Goal: Task Accomplishment & Management: Manage account settings

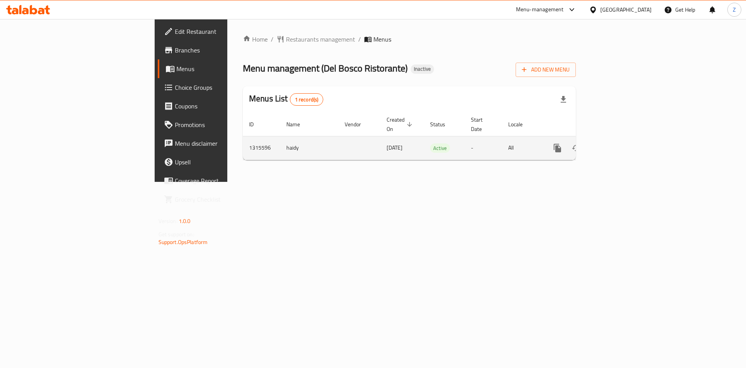
click at [618, 143] on icon "enhanced table" at bounding box center [613, 147] width 9 height 9
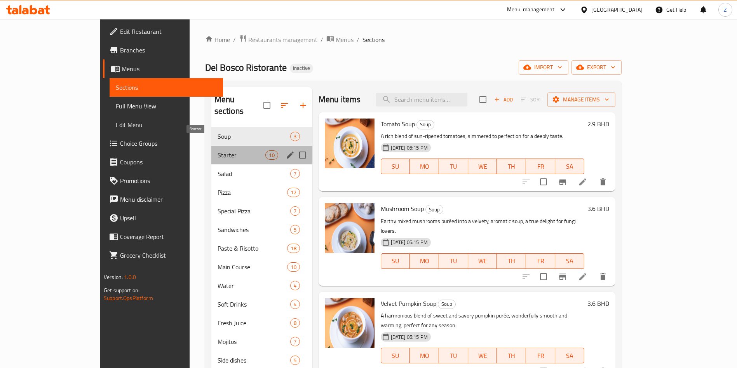
click at [217, 150] on span "Starter" at bounding box center [241, 154] width 48 height 9
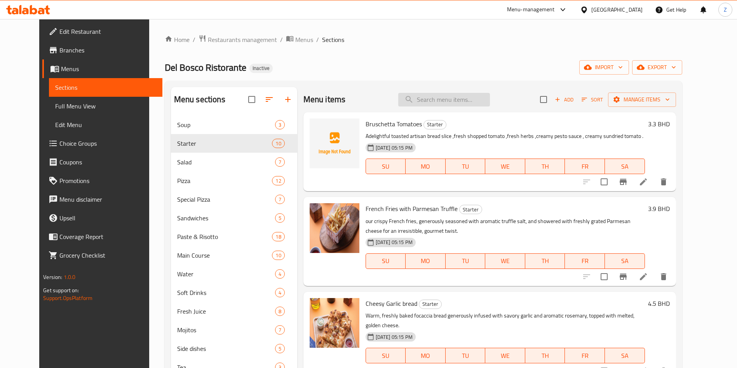
click at [433, 99] on input "search" at bounding box center [444, 100] width 92 height 14
paste input "Mixed Seafood Fry"
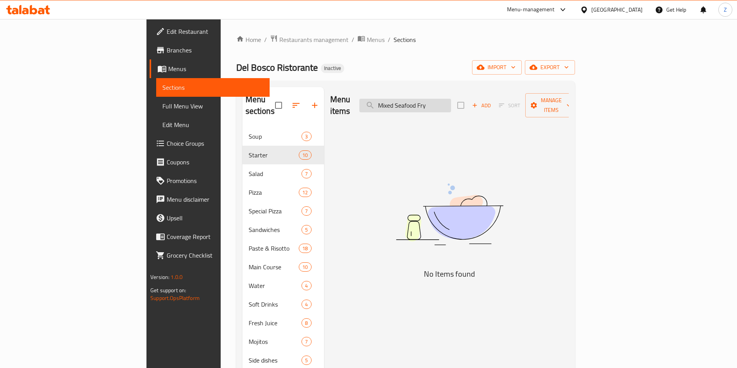
click at [451, 99] on input "Mixed Seafood Fry" at bounding box center [405, 106] width 92 height 14
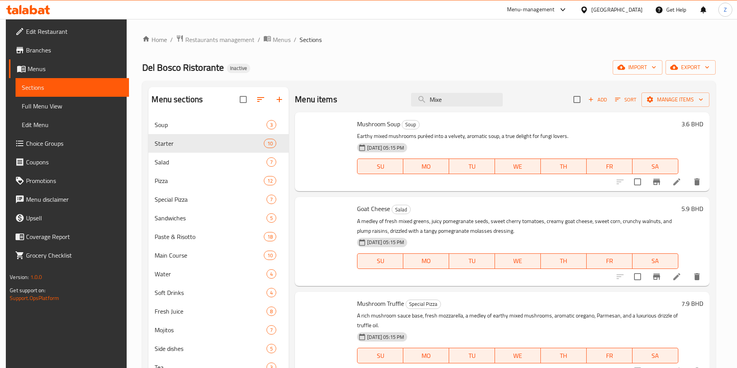
type input "Mix"
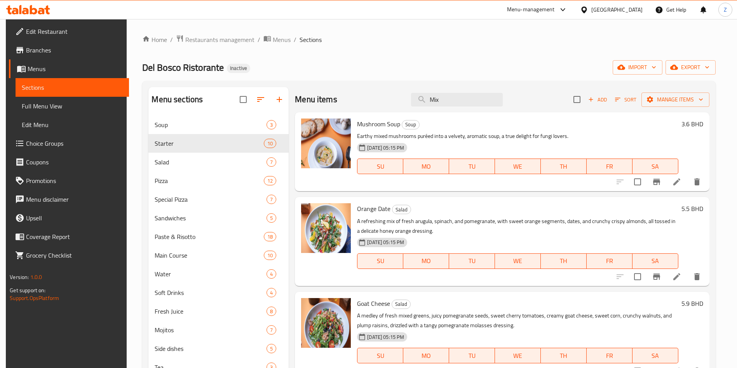
drag, startPoint x: 444, startPoint y: 102, endPoint x: 355, endPoint y: 92, distance: 90.3
click at [363, 94] on div "Menu items Mix Add Sort Manage items" at bounding box center [502, 99] width 414 height 25
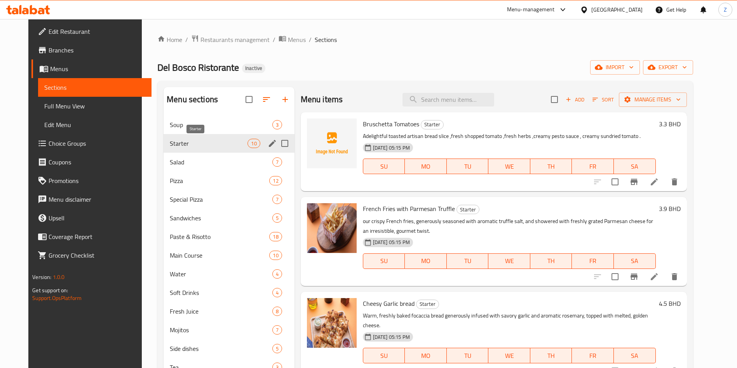
click at [181, 142] on span "Starter" at bounding box center [209, 143] width 78 height 9
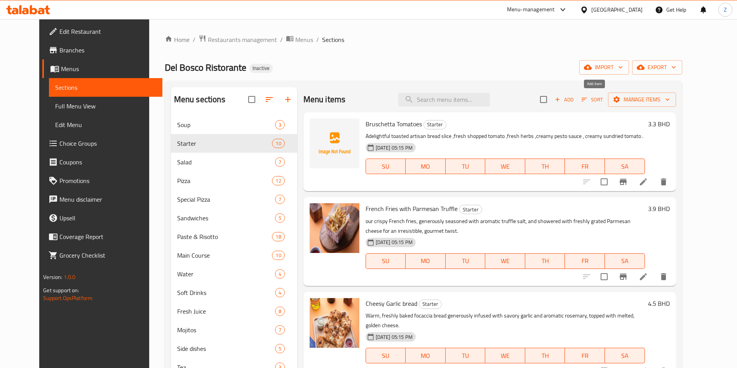
click at [574, 102] on span "Add" at bounding box center [563, 99] width 21 height 9
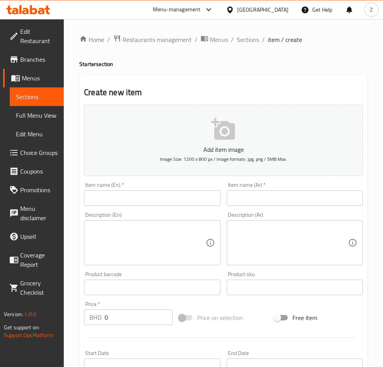
click at [121, 205] on input "text" at bounding box center [152, 198] width 136 height 16
paste input "French Fries"
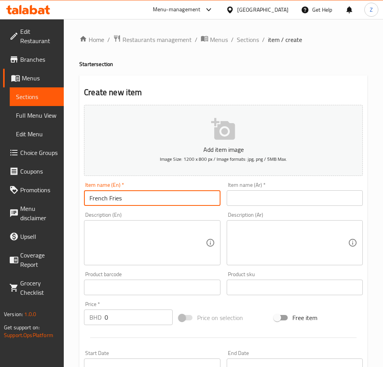
type input "French Fries"
click at [252, 251] on textarea at bounding box center [290, 242] width 116 height 37
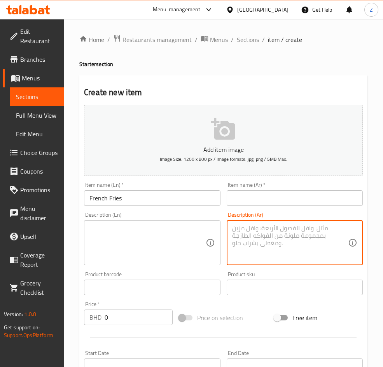
paste textarea "بطاطس [GEOGRAPHIC_DATA] مقرمشة ذهبية تقدم ساخنة."
drag, startPoint x: 307, startPoint y: 230, endPoint x: 343, endPoint y: 231, distance: 36.1
click at [343, 231] on textarea "بطاطس [GEOGRAPHIC_DATA] مقرمشة ذهبية تقدم ساخنة." at bounding box center [290, 242] width 116 height 37
type textarea "بطاطس [GEOGRAPHIC_DATA] مقرمشة ذهبية تقدم ساخنة."
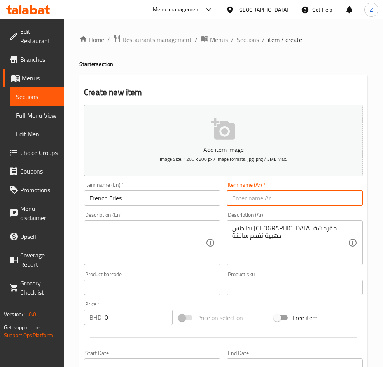
click at [241, 204] on input "text" at bounding box center [294, 198] width 136 height 16
paste input "بطاطس مقلية"
type input "بطاطس مقلية"
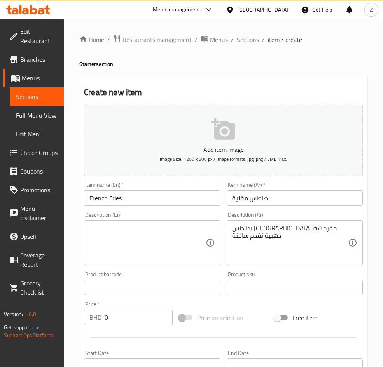
click at [141, 254] on textarea at bounding box center [147, 242] width 116 height 37
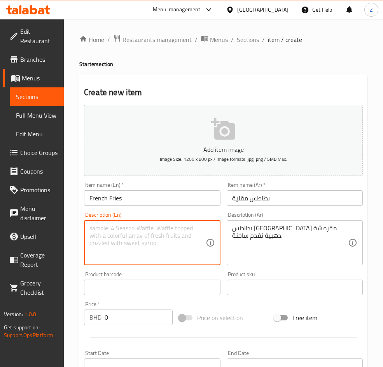
paste textarea "Crispy golden potato fries served hot."
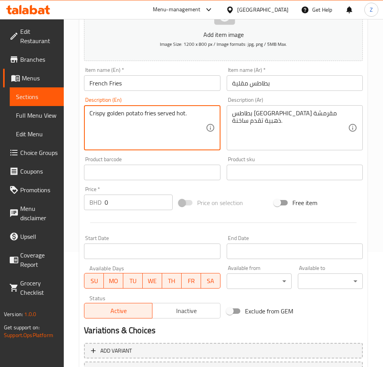
scroll to position [182, 0]
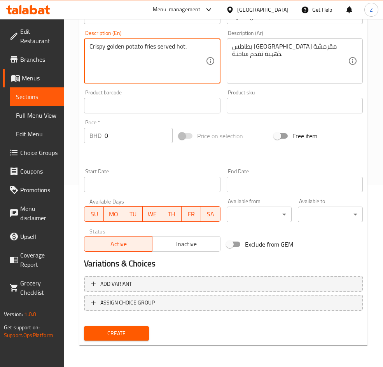
type textarea "Crispy golden potato fries served hot."
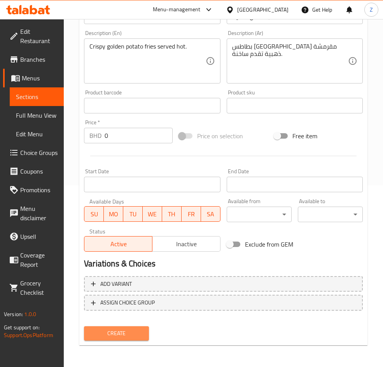
click at [112, 336] on span "Create" at bounding box center [116, 334] width 52 height 10
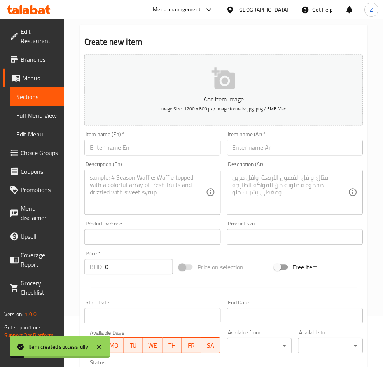
scroll to position [0, 0]
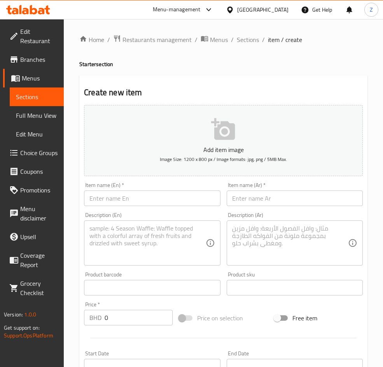
click at [258, 34] on div "Home / Restaurants management / Menus / Sections / item / create Starter sectio…" at bounding box center [223, 284] width 319 height 530
click at [237, 46] on div "Home / Restaurants management / Menus / Sections / item / create Starter sectio…" at bounding box center [223, 284] width 288 height 499
click at [247, 37] on span "Sections" at bounding box center [248, 39] width 22 height 9
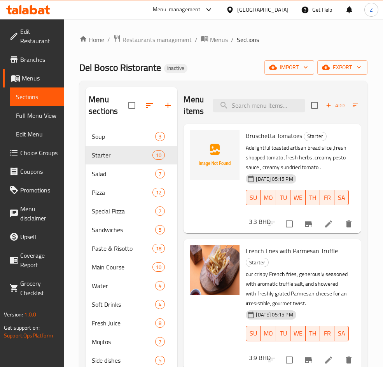
scroll to position [58, 0]
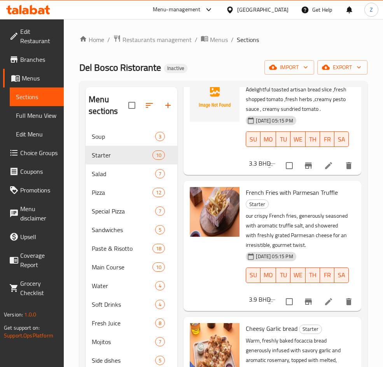
click at [235, 74] on div "Del Bosco Ristorante Inactive import export" at bounding box center [223, 67] width 288 height 14
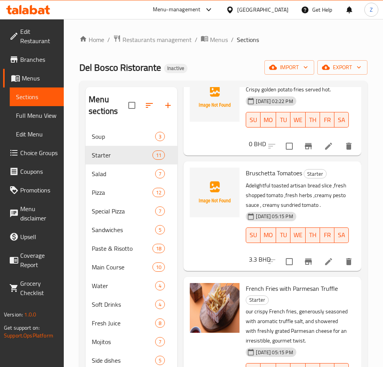
scroll to position [0, 0]
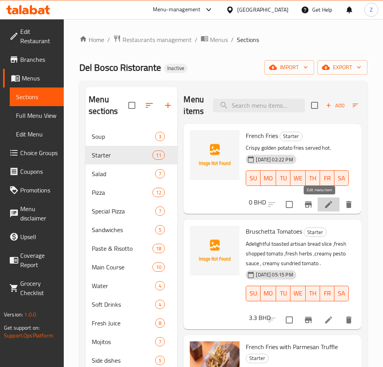
click at [325, 203] on icon at bounding box center [328, 204] width 7 height 7
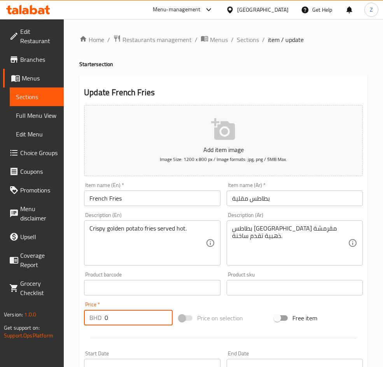
drag, startPoint x: 119, startPoint y: 313, endPoint x: 3, endPoint y: 306, distance: 116.0
click at [3, 306] on div "Edit Restaurant Branches Menus Sections Full Menu View Edit Menu Choice Groups …" at bounding box center [191, 284] width 383 height 530
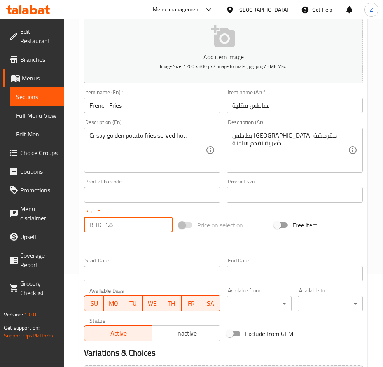
scroll to position [182, 0]
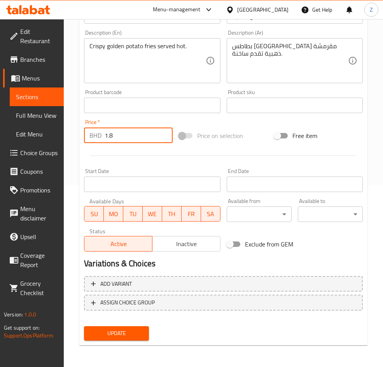
type input "1.8"
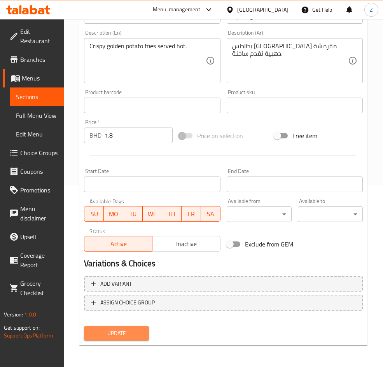
click at [118, 329] on span "Update" at bounding box center [116, 333] width 52 height 10
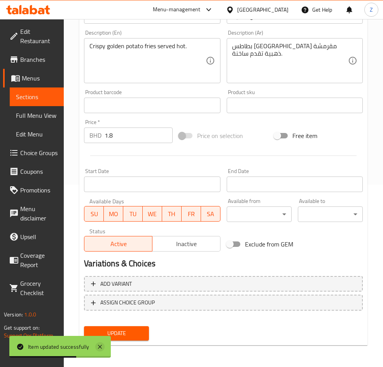
click at [101, 344] on icon at bounding box center [99, 346] width 9 height 9
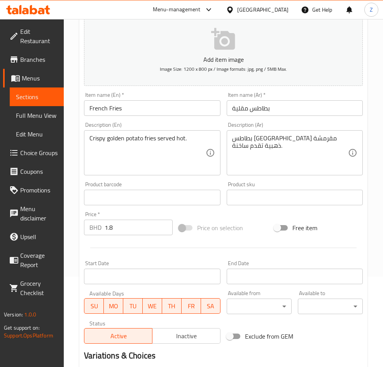
scroll to position [0, 0]
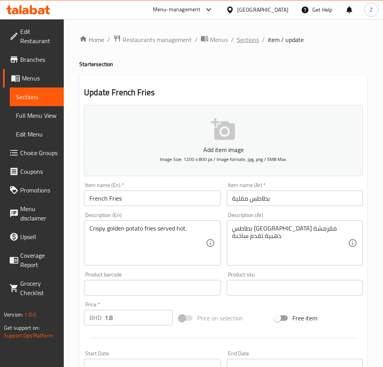
click at [256, 38] on span "Sections" at bounding box center [248, 39] width 22 height 9
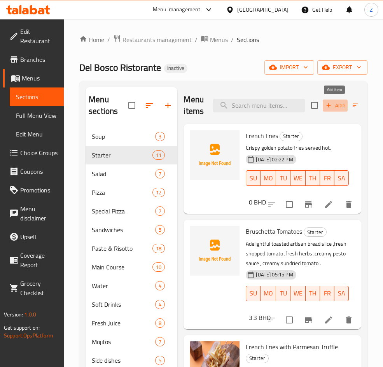
click at [330, 103] on icon "button" at bounding box center [328, 105] width 7 height 7
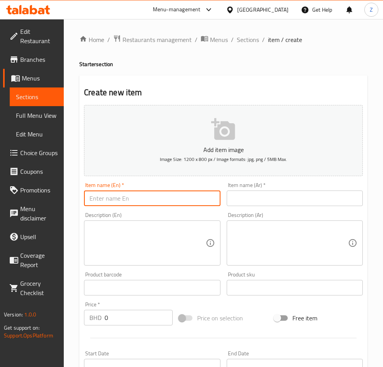
click at [125, 202] on input "text" at bounding box center [152, 198] width 136 height 16
paste input "Mixed Seafood Fry"
type input "Mixed Seafood Fry"
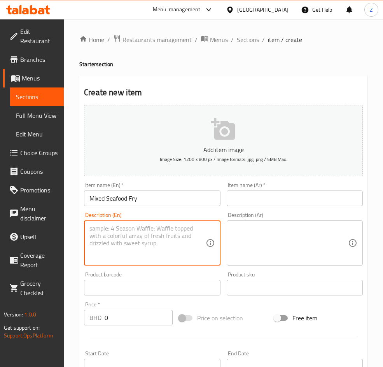
click at [158, 235] on textarea at bounding box center [147, 242] width 116 height 37
paste textarea "Assorted seafood lightly battered and fried"
type textarea "Assorted seafood lightly battered and fried"
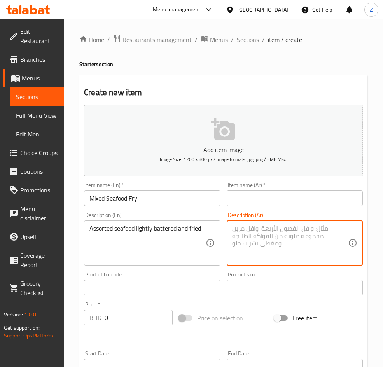
click at [241, 232] on textarea at bounding box center [290, 242] width 116 height 37
paste textarea "مأكولات بحرية مشكلة مقلية بخلطة خفيفة"
drag, startPoint x: 276, startPoint y: 229, endPoint x: 343, endPoint y: 229, distance: 67.2
click at [343, 230] on textarea "مأكولات بحرية مشكلة مقلية بخلطة خفيفة" at bounding box center [290, 242] width 116 height 37
type textarea "مأكولات بحرية مشكلة مقلية بخلطة خفيفة"
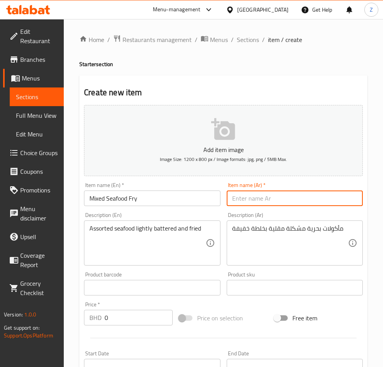
click at [261, 201] on input "text" at bounding box center [294, 198] width 136 height 16
paste input "مأكولات بحرية مشكلة مقلية"
type input "مأكولات بحرية مشكلة مقلية"
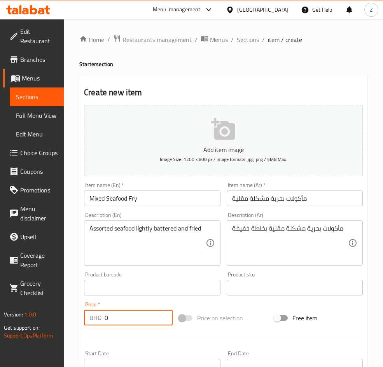
drag, startPoint x: 122, startPoint y: 319, endPoint x: 39, endPoint y: 306, distance: 83.3
click at [41, 307] on div "Edit Restaurant Branches Menus Sections Full Menu View Edit Menu Choice Groups …" at bounding box center [191, 284] width 383 height 530
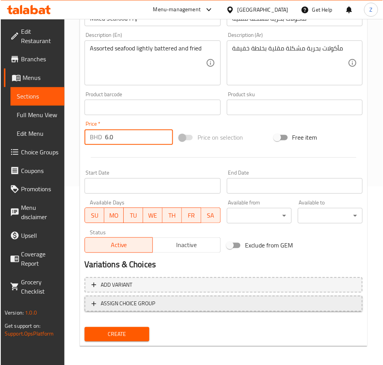
scroll to position [182, 0]
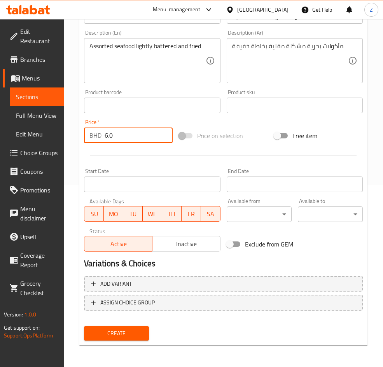
type input "6.0"
click at [103, 334] on span "Create" at bounding box center [116, 333] width 52 height 10
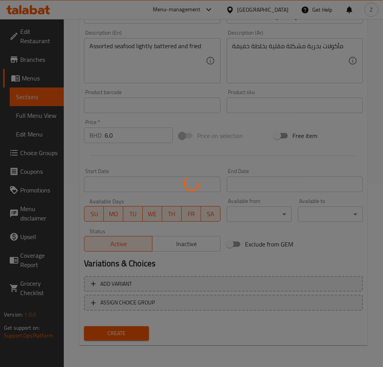
type input "0"
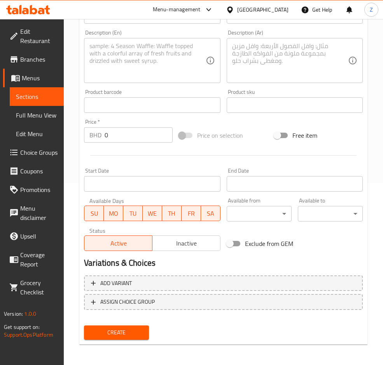
scroll to position [7, 0]
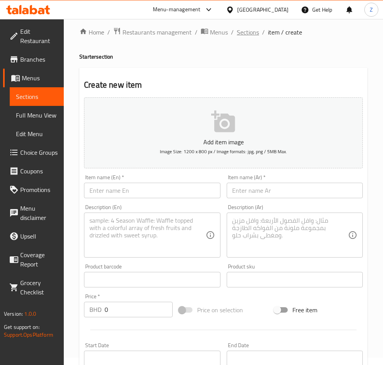
click at [249, 32] on span "Sections" at bounding box center [248, 32] width 22 height 9
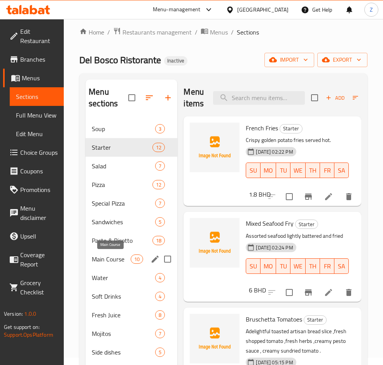
click at [103, 256] on span "Main Course" at bounding box center [111, 259] width 39 height 9
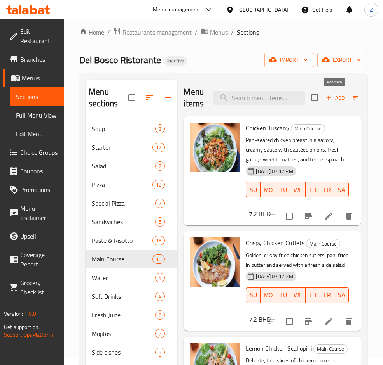
click at [336, 95] on span "Add" at bounding box center [334, 98] width 21 height 9
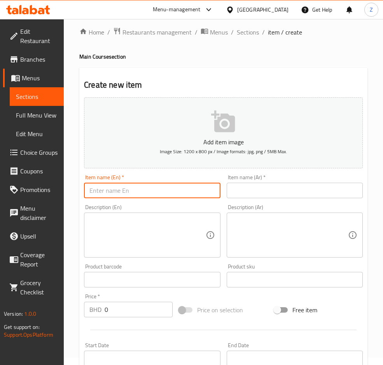
click at [132, 191] on input "text" at bounding box center [152, 191] width 136 height 16
paste input "Grilled Ribeye Steak"
type input "Grilled Ribeye Steak"
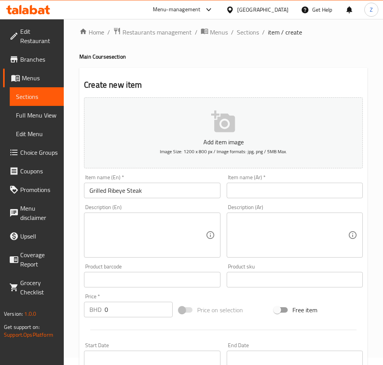
click at [129, 232] on textarea at bounding box center [147, 235] width 116 height 37
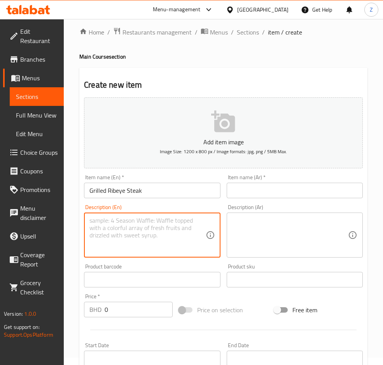
paste textarea "Juicy ribeye steak grilled to perfection."
type textarea "Juicy ribeye steak grilled to perfection."
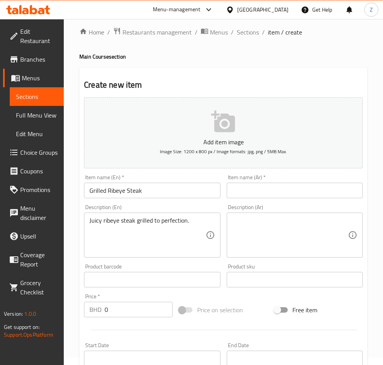
click at [250, 202] on div "Description (Ar) Description (Ar)" at bounding box center [294, 231] width 142 height 59
click at [251, 190] on input "text" at bounding box center [294, 191] width 136 height 16
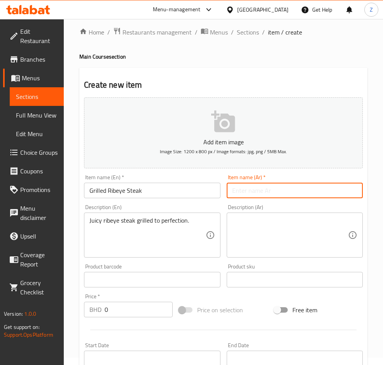
paste input "ستيك ريب آي مشوي طري ومطهو بإتقان."
type input "ستيك ريب آي مشوي طري ومطهو بإتقان."
click at [285, 235] on textarea at bounding box center [290, 235] width 116 height 37
drag, startPoint x: 345, startPoint y: 191, endPoint x: 118, endPoint y: 187, distance: 226.8
click at [118, 187] on div "Add item image Image Size: 1200 x 800 px / Image formats: jpg, png / 5MB Max. I…" at bounding box center [223, 261] width 285 height 335
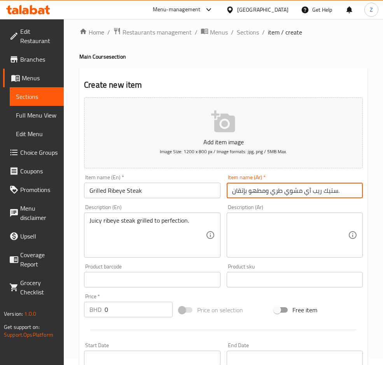
click at [259, 230] on textarea at bounding box center [290, 235] width 116 height 37
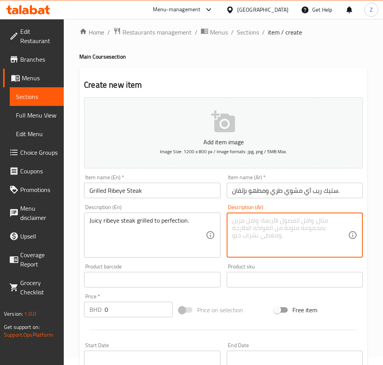
paste textarea "ستيك ريب آي مشوي طري ومطهو بإتقان."
type textarea "ستيك ريب آي مشوي طري ومطهو بإتقان."
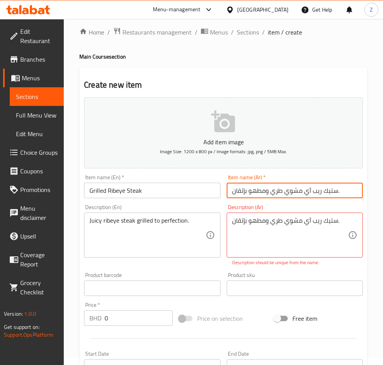
drag, startPoint x: 282, startPoint y: 193, endPoint x: 87, endPoint y: 195, distance: 195.4
click at [87, 195] on div "Add item image Image Size: 1200 x 800 px / Image formats: jpg, png / 5MB Max. I…" at bounding box center [223, 265] width 285 height 343
drag, startPoint x: 300, startPoint y: 192, endPoint x: 288, endPoint y: 190, distance: 11.9
click at [288, 190] on input "ستيك ريب آي مشوي ." at bounding box center [294, 191] width 136 height 16
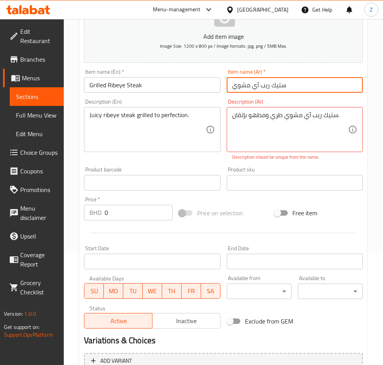
scroll to position [124, 0]
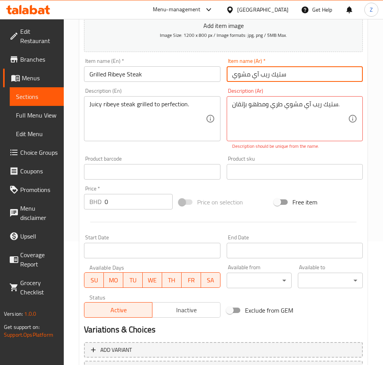
type input "ستيك ريب آي مشوي"
drag, startPoint x: 117, startPoint y: 202, endPoint x: 63, endPoint y: 196, distance: 53.6
click at [63, 196] on div "Edit Restaurant Branches Menus Sections Full Menu View Edit Menu Choice Groups …" at bounding box center [191, 164] width 383 height 538
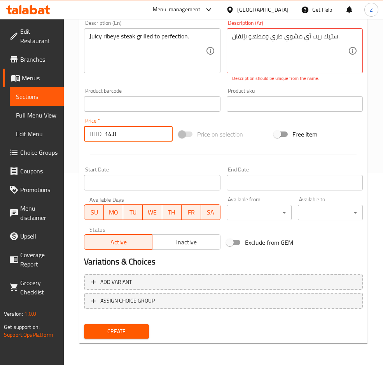
type input "14.8"
click at [107, 332] on span "Create" at bounding box center [116, 332] width 52 height 10
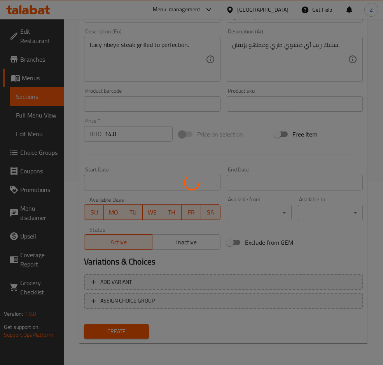
scroll to position [183, 0]
type input "0"
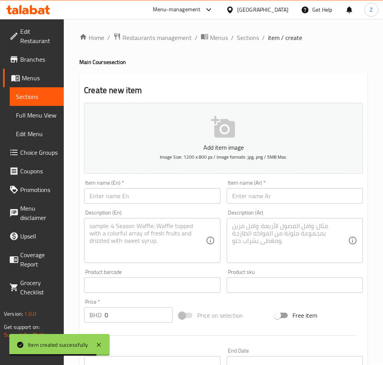
scroll to position [0, 0]
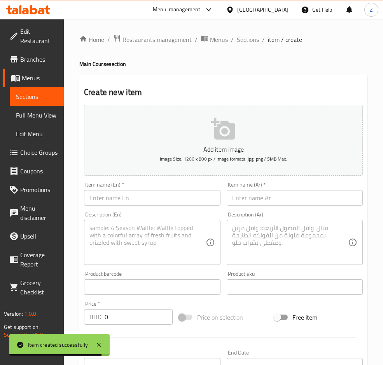
click at [133, 194] on input "text" at bounding box center [152, 198] width 136 height 16
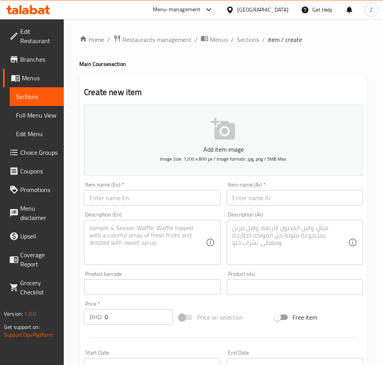
click at [126, 231] on textarea at bounding box center [147, 242] width 116 height 37
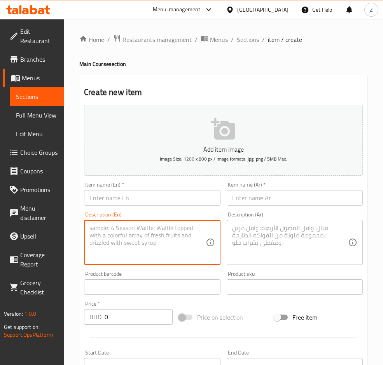
click at [275, 249] on textarea at bounding box center [290, 242] width 116 height 37
paste textarea "سمك قاروص مشوي بإتقان مع مزيج من الأعشاب المتنوعة، يقدم مع صلصة زبدة الليمون ال…"
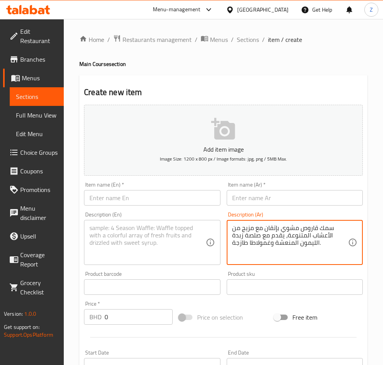
type textarea "سمك قاروص مشوي بإتقان مع مزيج من الأعشاب المتنوعة، يقدم مع صلصة زبدة الليمون ال…"
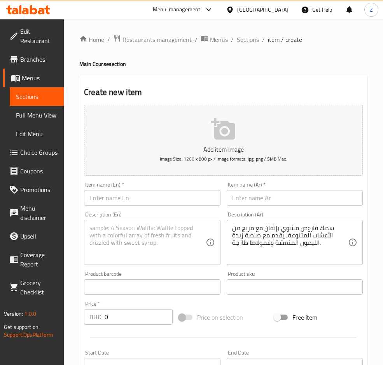
click at [116, 235] on textarea at bounding box center [147, 242] width 116 height 37
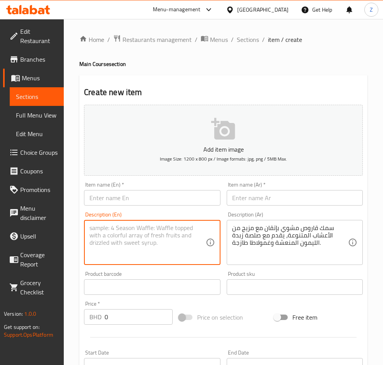
paste textarea "Perfectly grilled seabass with a blend of mixed herbs, served with a tangy lemo…"
type textarea "Perfectly grilled seabass with a blend of mixed herbs, served with a tangy lemo…"
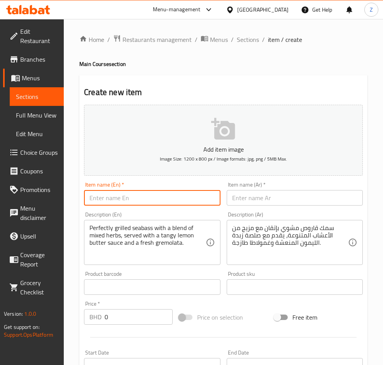
click at [137, 195] on input "text" at bounding box center [152, 198] width 136 height 16
paste input "Lemon Butter Seabass"
type input "Lemon Butter Seabass"
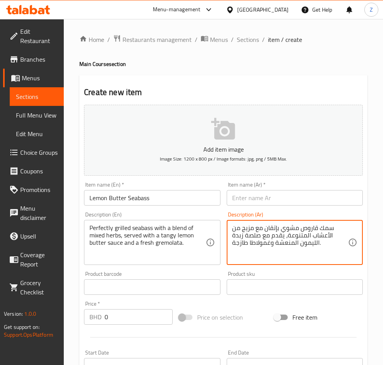
drag, startPoint x: 334, startPoint y: 231, endPoint x: 283, endPoint y: 228, distance: 50.9
click at [294, 228] on textarea "سمك قاروص مشوي بإتقان مع مزيج من الأعشاب المتنوعة، يقدم مع صلصة زبدة الليمون ال…" at bounding box center [290, 242] width 116 height 37
drag, startPoint x: 280, startPoint y: 229, endPoint x: 332, endPoint y: 227, distance: 52.5
click at [332, 227] on textarea "سمك قاروص مشوي بإتقان مع مزيج من الأعشاب المتنوعة، يقدم مع صلصة زبدة الليمون ال…" at bounding box center [290, 242] width 116 height 37
click at [326, 228] on textarea "سمك قاروص مشوي بإتقان مع مزيج من الأعشاب المتنوعة، يقدم مع صلصة زبدة الليمون ال…" at bounding box center [290, 242] width 116 height 37
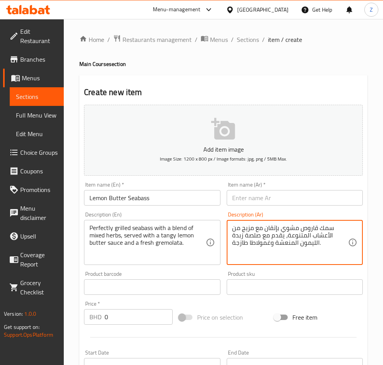
drag, startPoint x: 300, startPoint y: 231, endPoint x: 332, endPoint y: 228, distance: 32.0
click at [332, 228] on textarea "سمك قاروص مشوي بإتقان مع مزيج من الأعشاب المتنوعة، يقدم مع صلصة زبدة الليمون ال…" at bounding box center [290, 242] width 116 height 37
click at [251, 200] on input "text" at bounding box center [294, 198] width 136 height 16
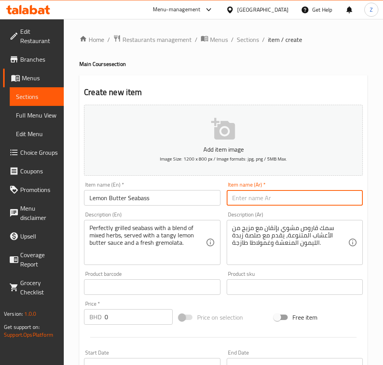
paste input "سمك قاروص"
type input "سمك قاروص بالليمون"
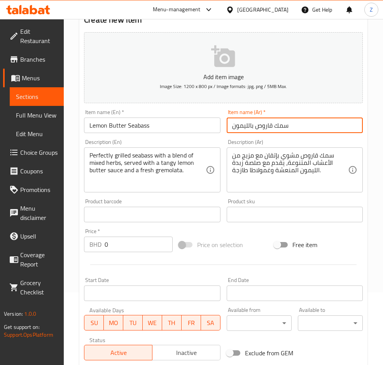
scroll to position [117, 0]
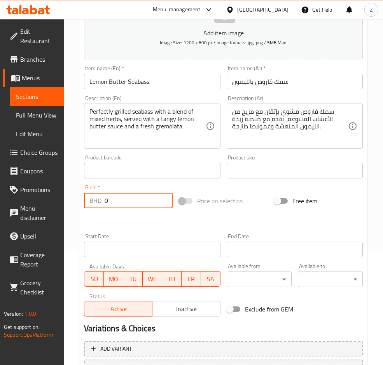
drag, startPoint x: 114, startPoint y: 197, endPoint x: -5, endPoint y: 180, distance: 120.0
click at [0, 180] on html "​ Menu-management [GEOGRAPHIC_DATA] Get Help Z Edit Restaurant Branches Menus S…" at bounding box center [191, 65] width 383 height 365
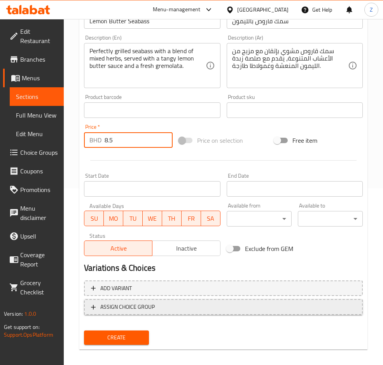
scroll to position [183, 0]
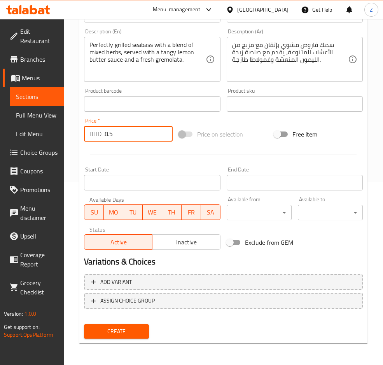
type input "8.5"
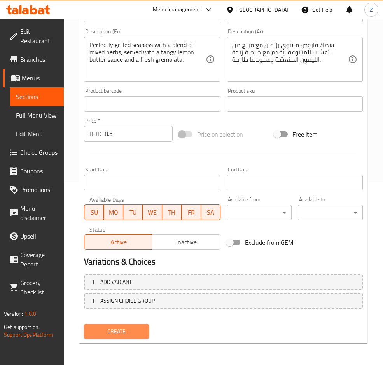
click at [109, 333] on span "Create" at bounding box center [116, 332] width 52 height 10
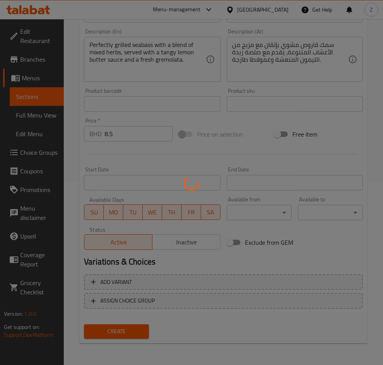
type input "0"
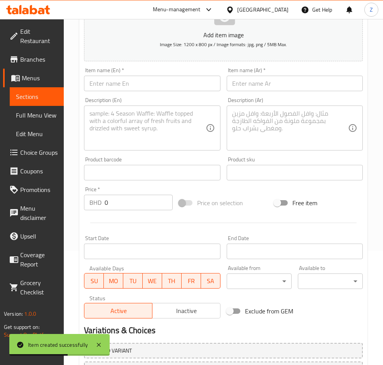
scroll to position [0, 0]
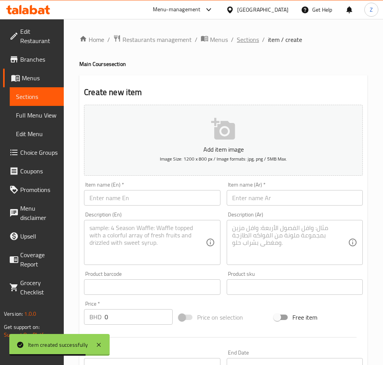
click at [246, 38] on span "Sections" at bounding box center [248, 39] width 22 height 9
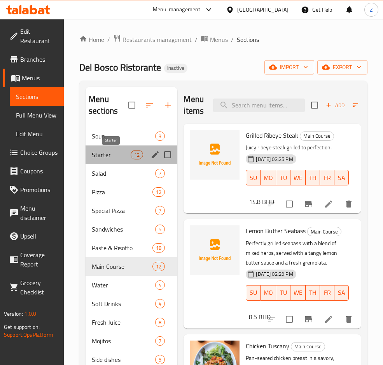
click at [102, 157] on span "Starter" at bounding box center [111, 154] width 39 height 9
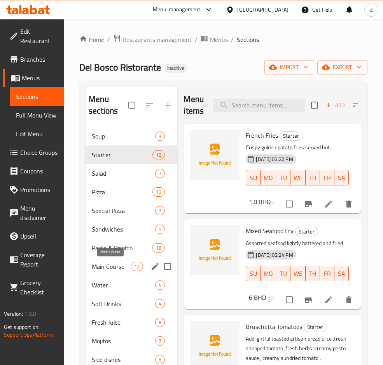
click at [111, 264] on span "Main Course" at bounding box center [111, 266] width 39 height 9
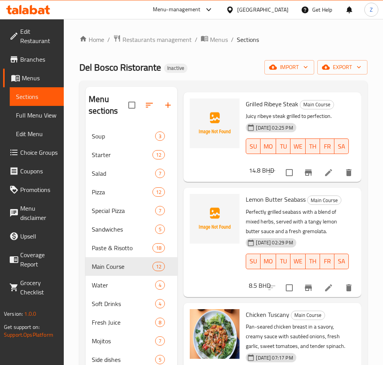
scroll to position [58, 0]
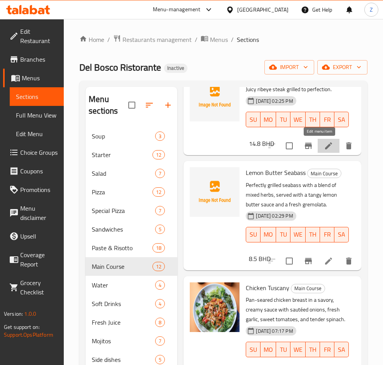
click at [324, 150] on icon at bounding box center [328, 145] width 9 height 9
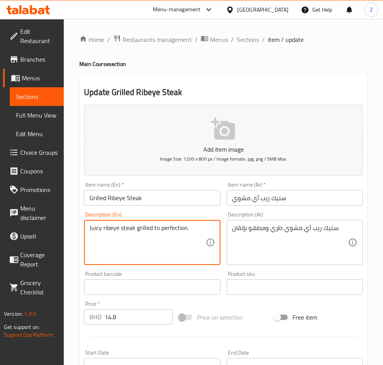
paste textarea "A perfectly grilled Black Angus ribeye steak, pan-seared with butter and herbs,…"
drag, startPoint x: 194, startPoint y: 232, endPoint x: -76, endPoint y: 237, distance: 270.0
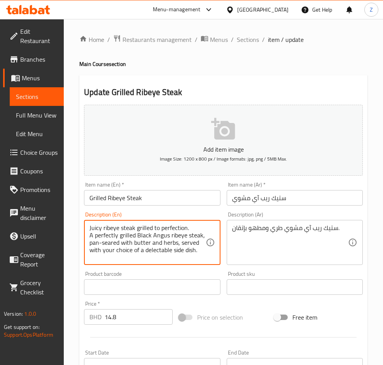
drag, startPoint x: 197, startPoint y: 255, endPoint x: 58, endPoint y: 219, distance: 143.4
click at [58, 219] on div "Edit Restaurant Branches Menus Sections Full Menu View Edit Menu Choice Groups …" at bounding box center [191, 284] width 383 height 530
paste textarea
type textarea "A perfectly grilled Black Angus ribeye steak, pan-seared with butter and herbs,…"
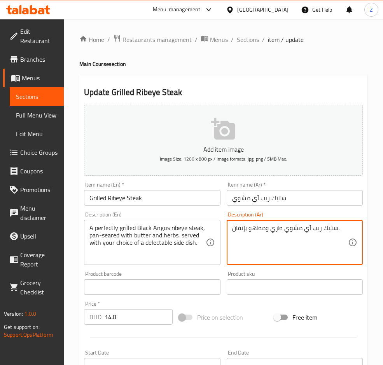
drag, startPoint x: 306, startPoint y: 232, endPoint x: 123, endPoint y: 225, distance: 183.4
paste textarea "بلاك أنغوس مشوي بإتقان، محمّر بالزبدة والأعشاب، ويُقدَّم مع اختيارك من الأطباق …"
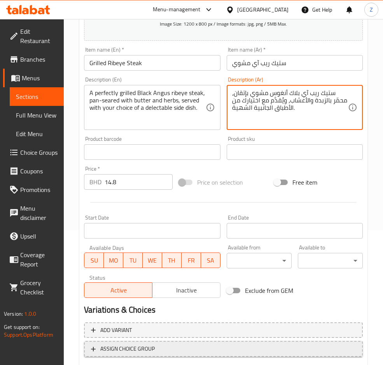
scroll to position [183, 0]
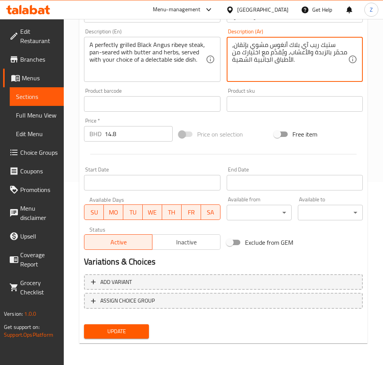
type textarea "ستيك ريب آي بلاك أنغوس مشوي بإتقان، محمّر بالزبدة والأعشاب، ويُقدَّم مع اختيارك…"
click at [127, 329] on span "Update" at bounding box center [116, 332] width 52 height 10
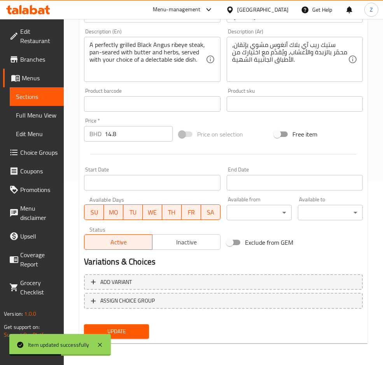
scroll to position [0, 0]
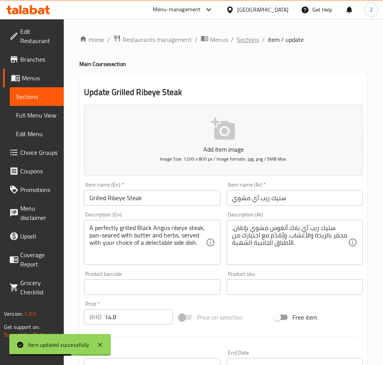
click at [247, 38] on span "Sections" at bounding box center [248, 39] width 22 height 9
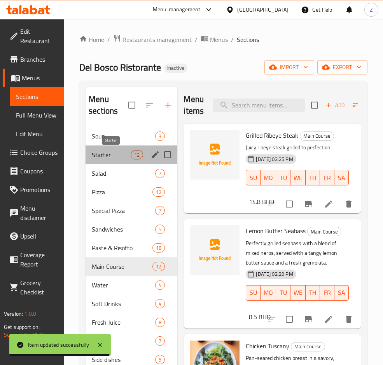
click at [124, 150] on span "Starter" at bounding box center [111, 154] width 39 height 9
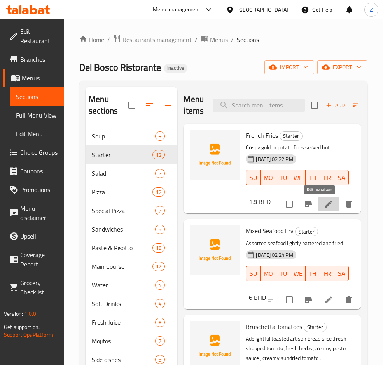
click at [324, 204] on icon at bounding box center [328, 204] width 9 height 9
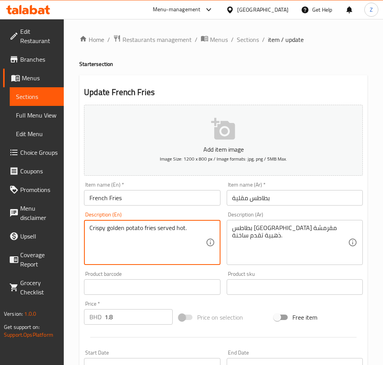
drag, startPoint x: 194, startPoint y: 230, endPoint x: -4, endPoint y: 224, distance: 198.6
paste textarea "Perfectly golden and crispy, our classic French fries are lightly salted and fr…"
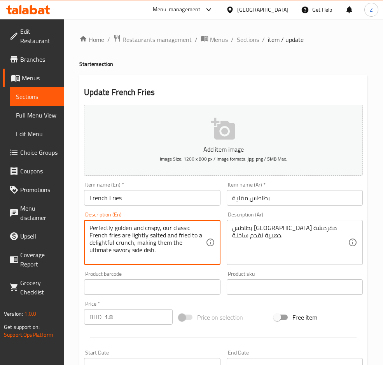
type textarea "Perfectly golden and crispy, our classic French fries are lightly salted and fr…"
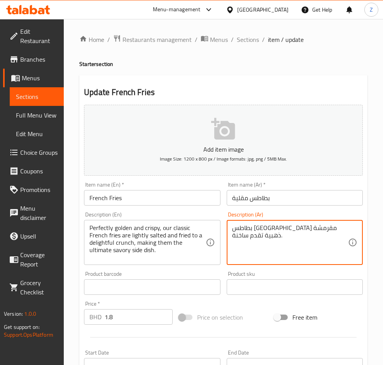
drag, startPoint x: 346, startPoint y: 228, endPoint x: 143, endPoint y: 222, distance: 203.2
paste textarea "مقرمشة وذهبية تمامًا، بطاطسنا المقلية الكلاسيكية مُملحة بخفة ومقلية لتمنحك قرمش…"
type textarea "مقرمشة وذهبية تمامًا، بطاطسنا المقلية الكلاسيكية مُملحة بخفة ومقلية لتمنحك قرمش…"
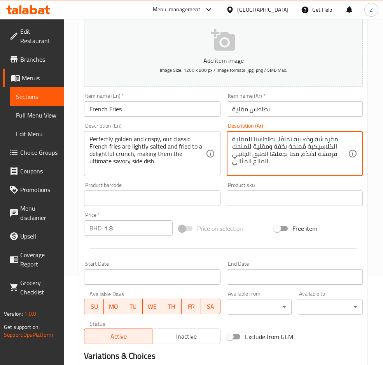
scroll to position [175, 0]
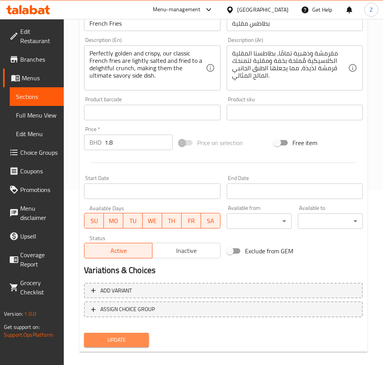
click at [127, 346] on button "Update" at bounding box center [116, 340] width 65 height 14
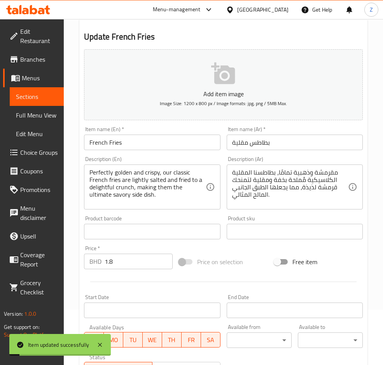
scroll to position [0, 0]
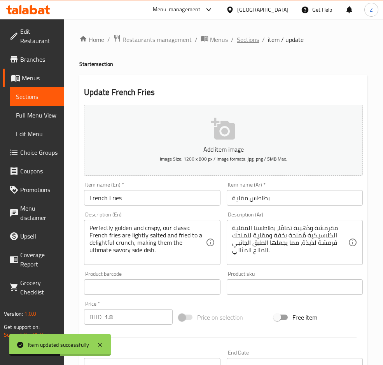
click at [240, 40] on span "Sections" at bounding box center [248, 39] width 22 height 9
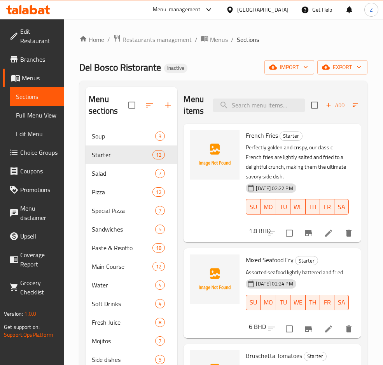
click at [317, 336] on li at bounding box center [328, 329] width 22 height 14
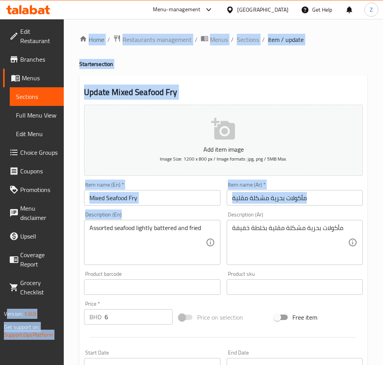
drag, startPoint x: 205, startPoint y: 225, endPoint x: -30, endPoint y: 224, distance: 235.0
click at [0, 224] on html "​ Menu-management [GEOGRAPHIC_DATA] Get Help Z Edit Restaurant Branches Menus S…" at bounding box center [191, 182] width 383 height 365
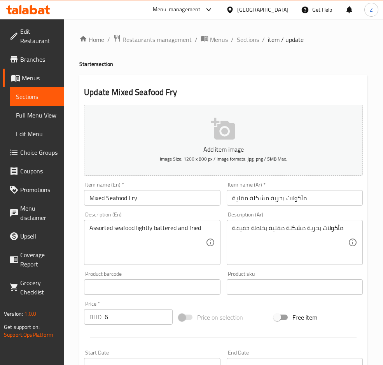
click at [223, 223] on div "Description (En) Assorted seafood lightly battered and fried Description (En)" at bounding box center [152, 238] width 142 height 59
drag, startPoint x: 208, startPoint y: 229, endPoint x: 134, endPoint y: 237, distance: 75.1
click at [71, 232] on div "Home / Restaurants management / Menus / Sections / item / update Starter sectio…" at bounding box center [223, 284] width 319 height 530
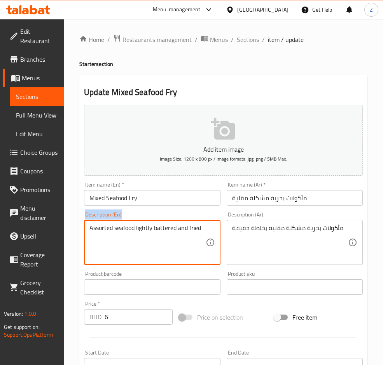
click at [134, 231] on textarea "Assorted seafood lightly battered and fried" at bounding box center [147, 242] width 116 height 37
paste textarea "delightful assortment of golden-fried, perfectly crispy shrimp and calamari, se…"
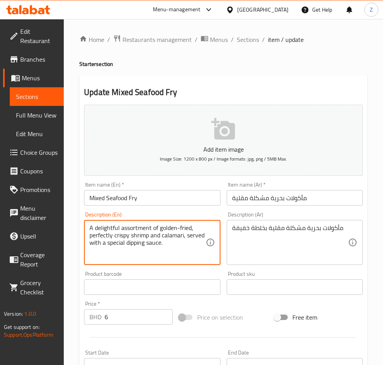
type textarea "A delightful assortment of golden-fried, perfectly crispy shrimp and calamari, …"
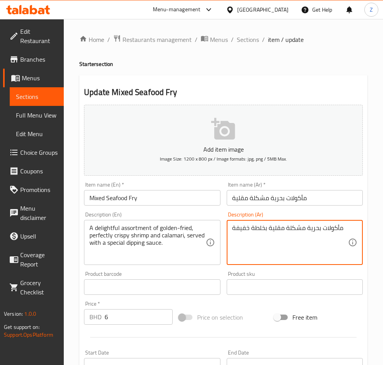
click at [341, 228] on textarea "مأكولات بحرية مشكلة مقلية بخلطة خفيفة" at bounding box center [290, 242] width 116 height 37
paste textarea "تشكيلة شهية من الروبيان والكالاماري المقلية ذهبية ومقرمشة تمامًا، تُقدَّم مع صل…"
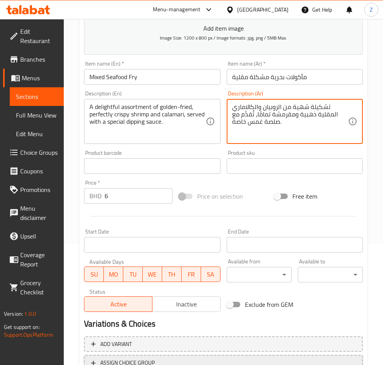
scroll to position [183, 0]
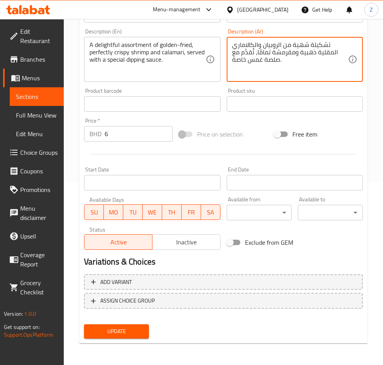
type textarea "تشكيلة شهية من الروبيان والكالاماري المقلية ذهبية ومقرمشة تمامًا، تُقدَّم مع صل…"
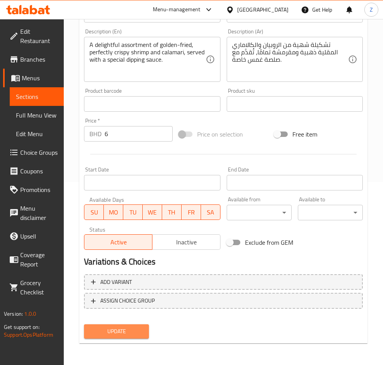
click at [124, 329] on span "Update" at bounding box center [116, 332] width 52 height 10
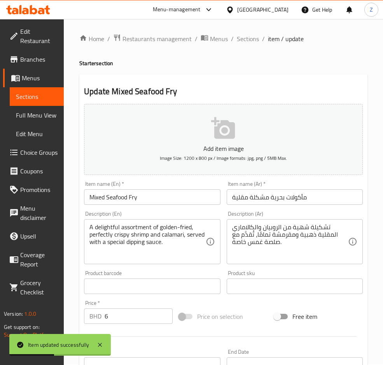
scroll to position [0, 0]
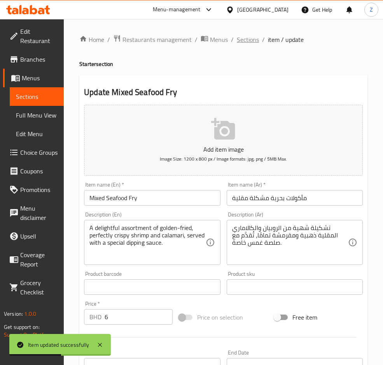
click at [246, 40] on span "Sections" at bounding box center [248, 39] width 22 height 9
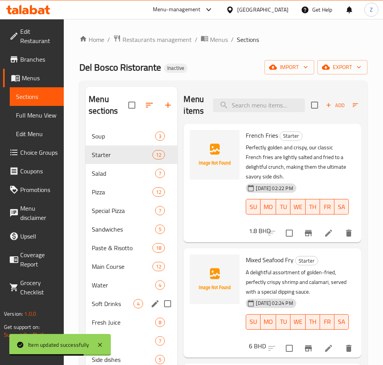
scroll to position [109, 0]
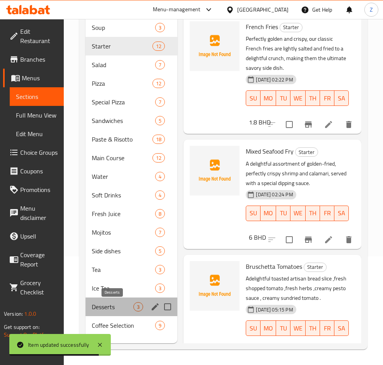
click at [111, 306] on span "Desserts" at bounding box center [113, 307] width 42 height 9
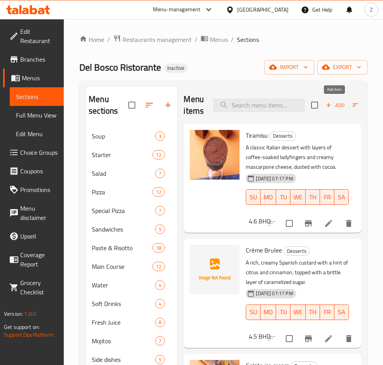
click at [343, 106] on span "Add" at bounding box center [334, 105] width 21 height 9
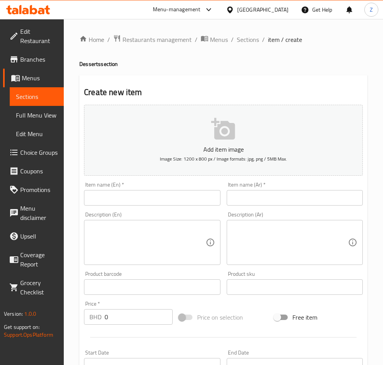
click at [123, 198] on input "text" at bounding box center [152, 198] width 136 height 16
paste input "Chocolate Fondant"
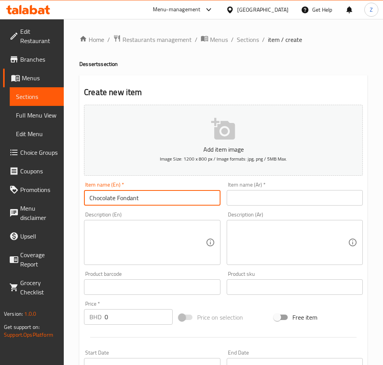
type input "Chocolate Fondant"
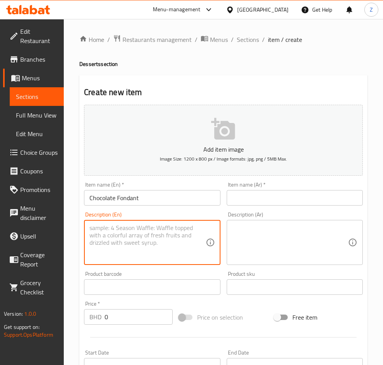
click at [134, 240] on textarea at bounding box center [147, 242] width 116 height 37
paste textarea "A decadent individual chocolate cake with a molten, gooey center, often served …"
type textarea "A decadent individual chocolate cake with a molten, gooey center, often served …"
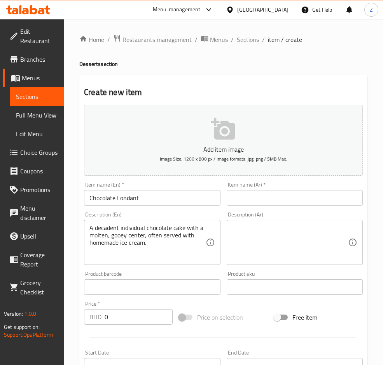
click at [280, 235] on textarea at bounding box center [290, 242] width 116 height 37
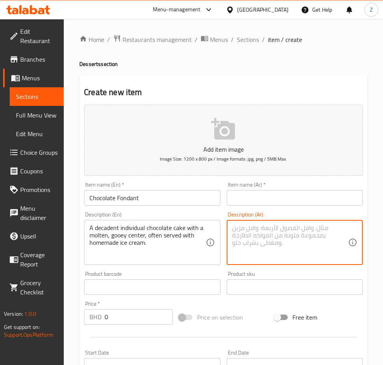
paste textarea "كيك شوكولاتة فاخر فردي بحشوة سائلة ودافئة من الداخل، يُقدَّم غالبًا مع آيس كريم…"
drag, startPoint x: 337, startPoint y: 228, endPoint x: 320, endPoint y: 225, distance: 17.8
click at [318, 225] on textarea "كيك شوكولاتة فاخر فردي بحشوة سائلة ودافئة من الداخل، يُقدَّم غالبًا مع آيس كريم…" at bounding box center [290, 242] width 116 height 37
click at [320, 225] on textarea "كيك شوكولاتة فاخر فردي بحشوة سائلة ودافئة من الداخل، يُقدَّم غالبًا مع آيس كريم…" at bounding box center [290, 242] width 116 height 37
drag, startPoint x: 299, startPoint y: 226, endPoint x: 318, endPoint y: 226, distance: 18.3
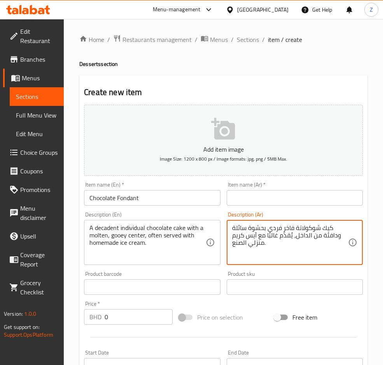
click at [318, 226] on textarea "كيك شوكولاتة فاخر فردي بحشوة سائلة ودافئة من الداخل، يُقدَّم غالبًا مع آيس كريم…" at bounding box center [290, 242] width 116 height 37
drag, startPoint x: 316, startPoint y: 228, endPoint x: 312, endPoint y: 228, distance: 3.9
click at [316, 228] on textarea "كيك شوكولاتة فاخر فردي بحشوة سائلة ودافئة من الداخل، يُقدَّم غالبًا مع آيس كريم…" at bounding box center [290, 242] width 116 height 37
click at [292, 230] on textarea "كيك شوكولاتة فاخر فردي بحشوة سائلة ودافئة من الداخل، يُقدَّم غالبًا مع آيس كريم…" at bounding box center [290, 242] width 116 height 37
drag, startPoint x: 294, startPoint y: 230, endPoint x: 332, endPoint y: 225, distance: 38.0
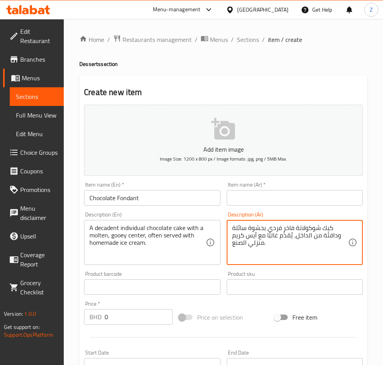
click at [332, 225] on textarea "كيك شوكولاتة فاخر فردي بحشوة سائلة ودافئة من الداخل، يُقدَّم غالبًا مع آيس كريم…" at bounding box center [290, 242] width 116 height 37
type textarea "كيك شوكولاتة فاخر فردي بحشوة سائلة ودافئة من الداخل، يُقدَّم غالبًا مع آيس كريم…"
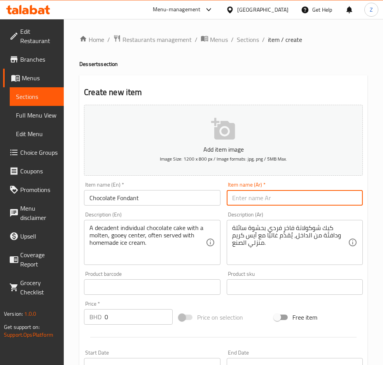
click at [228, 198] on input "text" at bounding box center [294, 198] width 136 height 16
paste input "كيك شوكولاتة"
type input "كيك شوكولاتة"
click at [38, 311] on div "Edit Restaurant Branches Menus Sections Full Menu View Edit Menu Choice Groups …" at bounding box center [191, 284] width 383 height 530
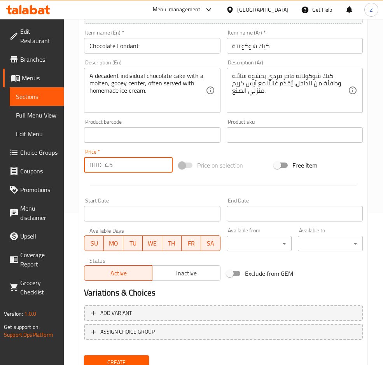
scroll to position [183, 0]
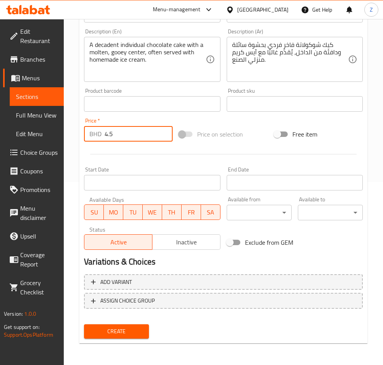
type input "4.5"
click at [108, 329] on span "Create" at bounding box center [116, 332] width 52 height 10
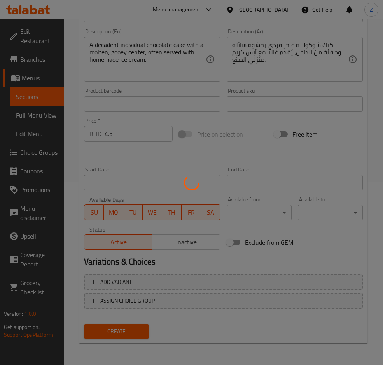
type input "0"
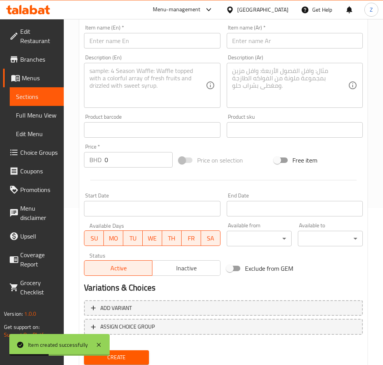
scroll to position [0, 0]
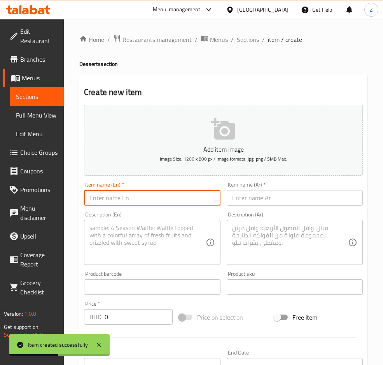
click at [129, 199] on input "text" at bounding box center [152, 198] width 136 height 16
paste input "Churros"
type input "Churros"
click at [120, 233] on textarea at bounding box center [147, 242] width 116 height 37
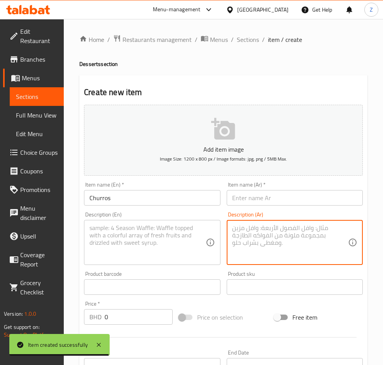
click at [264, 247] on textarea at bounding box center [290, 242] width 116 height 37
paste textarea "عجينة مقلية مقرمشة ذهبية، مرشوشة بسكر القرفة، مثالية للغمس في صلصة الشوكولاتة."
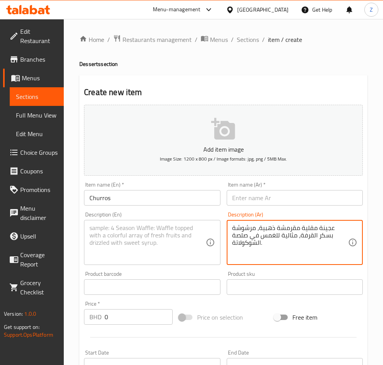
type textarea "عجينة مقلية مقرمشة ذهبية، مرشوشة بسكر القرفة، مثالية للغمس في صلصة الشوكولاتة."
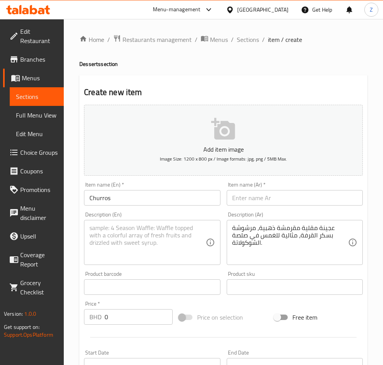
click at [159, 263] on div "Description (En)" at bounding box center [152, 242] width 136 height 45
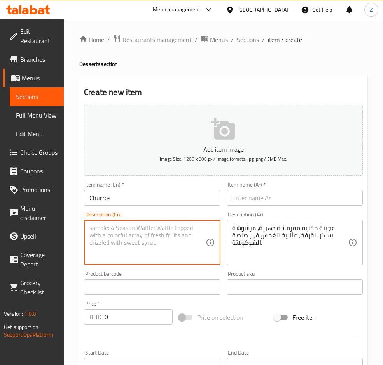
paste textarea "Crispy, golden-fried dough pastries, dusted with cinnamon sugar and perfect for…"
type textarea "Crispy, golden-fried dough pastries, dusted with cinnamon sugar and perfect for…"
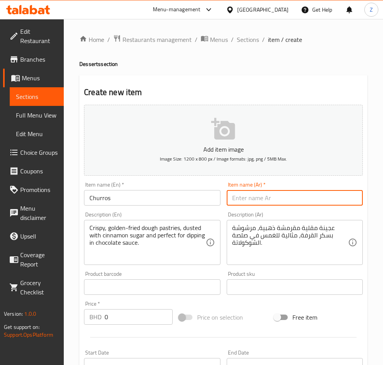
click at [258, 194] on input "text" at bounding box center [294, 198] width 136 height 16
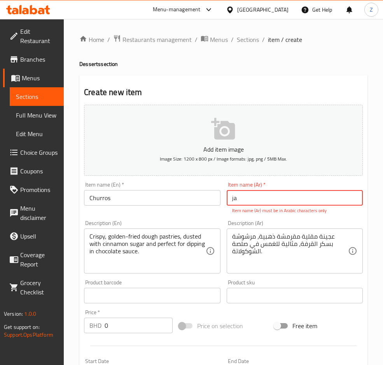
type input "j"
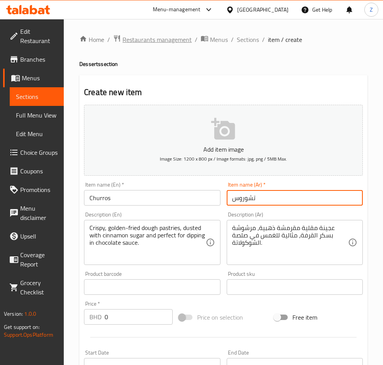
type input "تشوروس"
drag, startPoint x: 116, startPoint y: 320, endPoint x: 17, endPoint y: 320, distance: 99.0
click at [32, 318] on div "Edit Restaurant Branches Menus Sections Full Menu View Edit Menu Choice Groups …" at bounding box center [191, 284] width 383 height 530
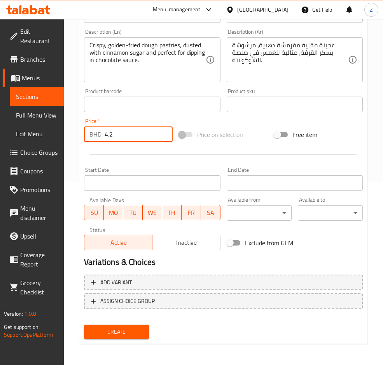
scroll to position [183, 0]
type input "4.2"
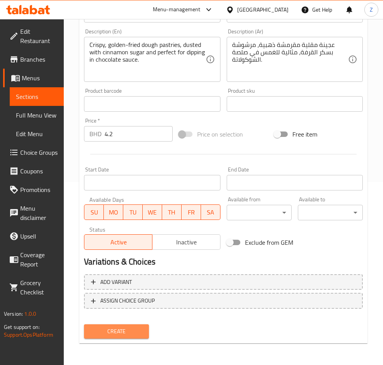
drag, startPoint x: 117, startPoint y: 330, endPoint x: 3, endPoint y: 285, distance: 121.9
click at [115, 330] on span "Create" at bounding box center [116, 332] width 52 height 10
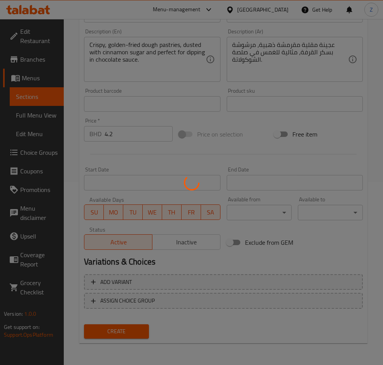
type input "0"
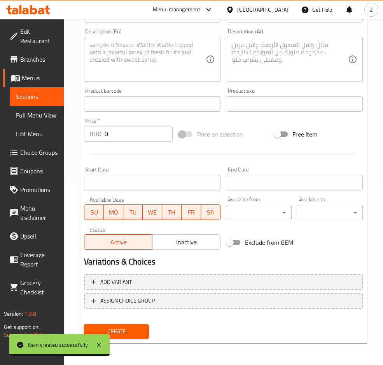
click at [290, 261] on h2 "Variations & Choices" at bounding box center [223, 262] width 278 height 12
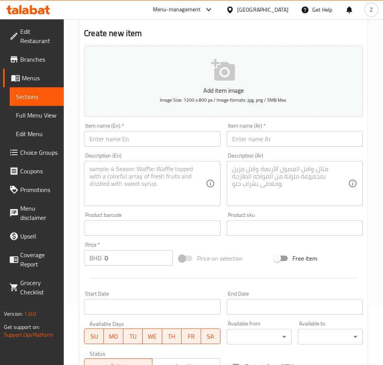
scroll to position [9, 0]
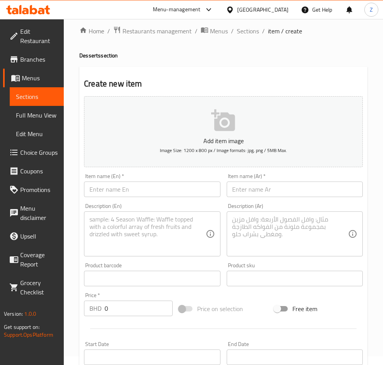
click at [113, 195] on input "text" at bounding box center [152, 190] width 136 height 16
paste input "Date Cake Pudding"
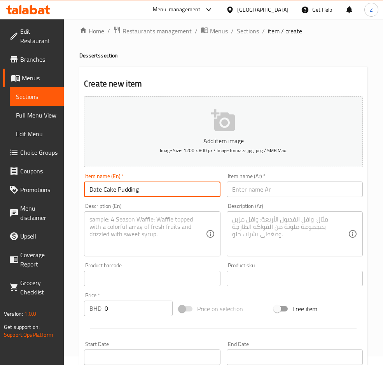
type input "Date Cake Pudding"
click at [256, 193] on input "text" at bounding box center [294, 190] width 136 height 16
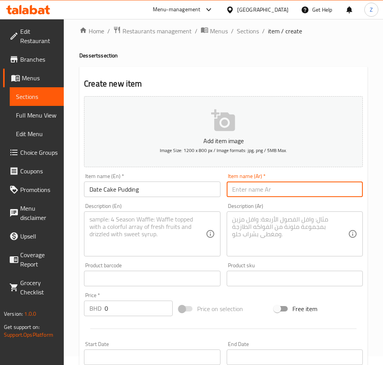
paste input "كيك رطب ولذيذ مصنوع من التمر، يُقدَّم غالبًا دافئًا مع صلصة التوفي الغنية، ويُق…"
type input "كيك رطب ولذيذ مصنوع من التمر، يُقدَّم غالبًا دافئًا مع صلصة التوفي الغنية، ويُق…"
click at [309, 189] on input "كيك رطب ولذيذ مصنوع من التمر، يُقدَّم غالبًا دافئًا مع صلصة التوفي الغنية، ويُق…" at bounding box center [294, 190] width 136 height 16
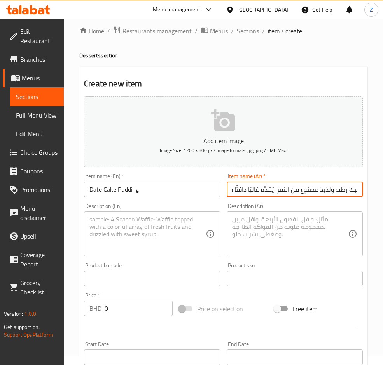
click at [309, 189] on input "كيك رطب ولذيذ مصنوع من التمر، يُقدَّم غالبًا دافئًا مع صلصة التوفي الغنية، ويُق…" at bounding box center [294, 190] width 136 height 16
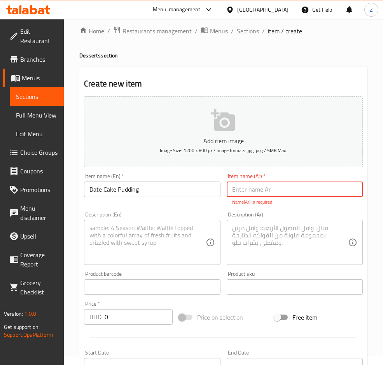
scroll to position [0, 0]
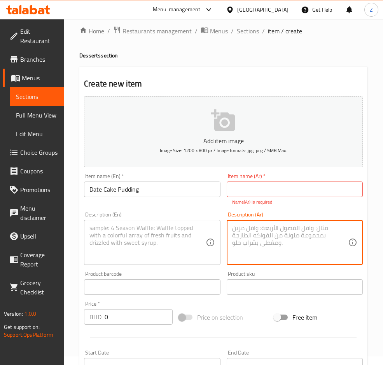
click at [284, 231] on textarea at bounding box center [290, 242] width 116 height 37
paste textarea "كيك رطب ولذيذ مصنوع من التمر، يُقدَّم غالبًا دافئًا مع صلصة التوفي الغنية، ويُق…"
type textarea "كيك رطب ولذيذ مصنوع من التمر، يُقدَّم غالبًا دافئًا مع صلصة التوفي الغنية، ويُق…"
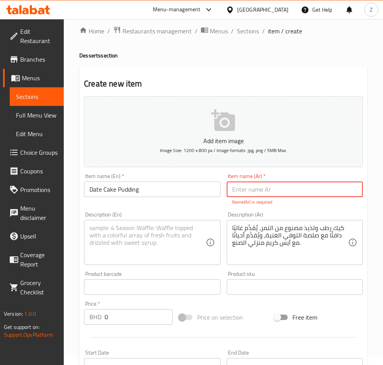
click at [268, 185] on input "text" at bounding box center [294, 190] width 136 height 16
paste input "Date Cake Pudding"
type input "Date Cake Pudding"
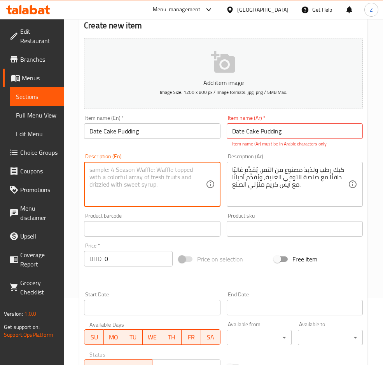
click at [138, 178] on textarea at bounding box center [147, 184] width 116 height 37
paste textarea "كيك رطب ولذيذ مصنوع من التمر، يُقدَّم غالبًا دافئًا مع صلصة التوفي الغنية، ويُق…"
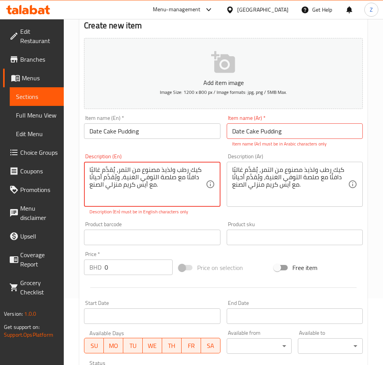
drag, startPoint x: 165, startPoint y: 190, endPoint x: 233, endPoint y: 145, distance: 81.0
click at [233, 145] on div "Add item image Image Size: 1200 x 800 px / Image formats: jpg, png / 5MB Max. I…" at bounding box center [223, 211] width 285 height 352
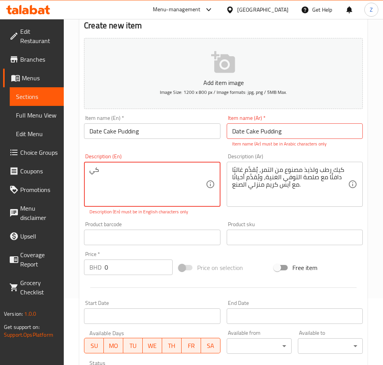
type textarea "ك"
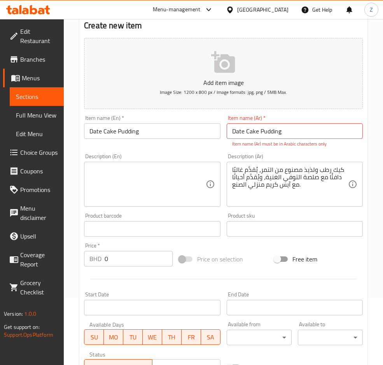
click at [142, 170] on textarea at bounding box center [147, 184] width 116 height 37
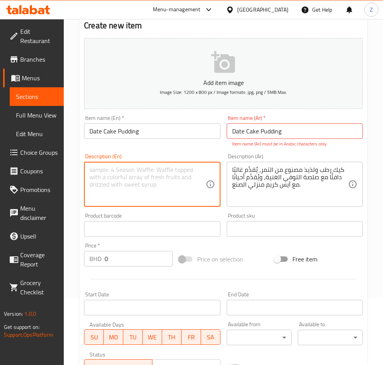
paste textarea "A moist and flavorful cake made with dates, often served warm with a rich toffe…"
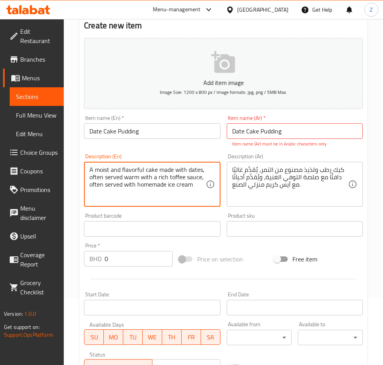
type textarea "A moist and flavorful cake made with dates, often served warm with a rich toffe…"
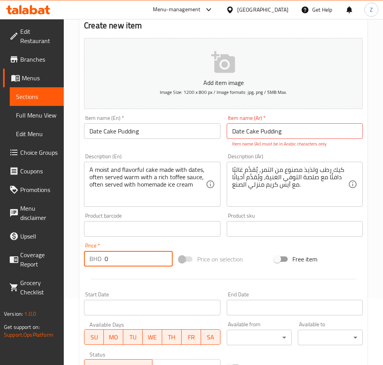
drag, startPoint x: 138, startPoint y: 262, endPoint x: -50, endPoint y: 261, distance: 188.0
click at [0, 261] on html "​ Menu-management [GEOGRAPHIC_DATA] Get Help Z Edit Restaurant Branches Menus S…" at bounding box center [191, 115] width 383 height 365
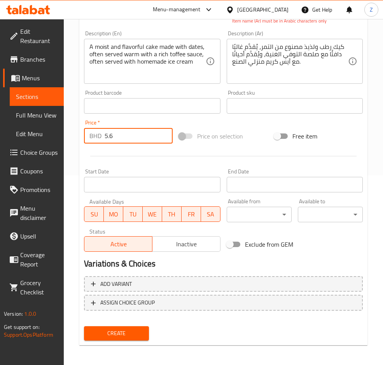
scroll to position [192, 0]
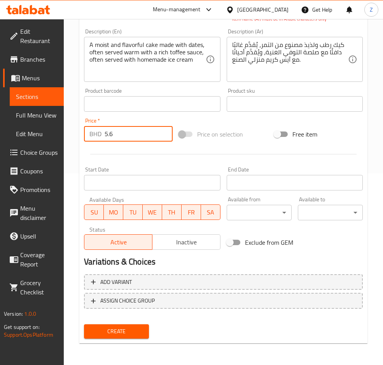
type input "5.6"
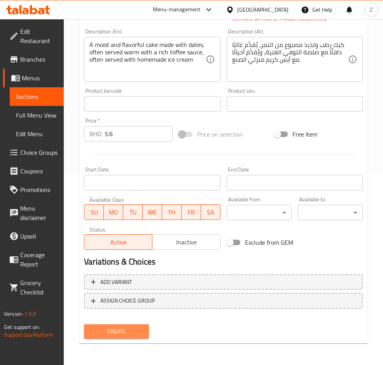
click at [109, 325] on button "Create" at bounding box center [116, 332] width 65 height 14
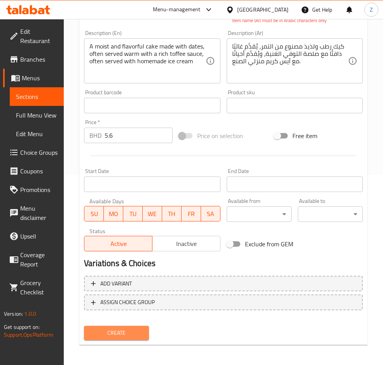
click at [144, 336] on button "Create" at bounding box center [116, 333] width 65 height 14
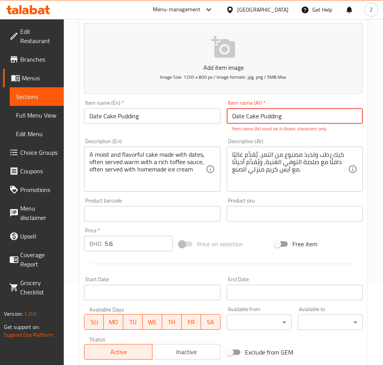
scroll to position [74, 0]
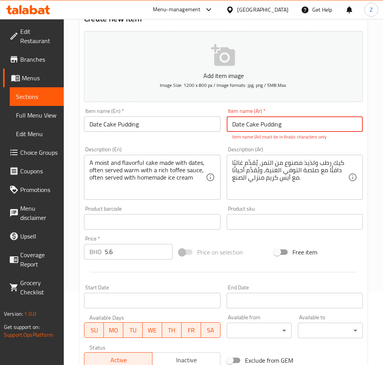
drag, startPoint x: 315, startPoint y: 126, endPoint x: 106, endPoint y: 127, distance: 208.9
click at [106, 127] on div "Add item image Image Size: 1200 x 800 px / Image formats: jpg, png / 5MB Max. I…" at bounding box center [223, 199] width 285 height 343
click at [294, 119] on input "Date Cake Pudding" at bounding box center [294, 125] width 136 height 16
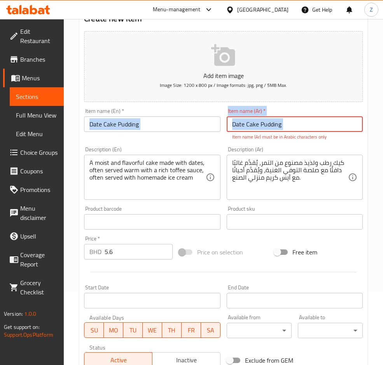
drag, startPoint x: 82, startPoint y: 137, endPoint x: 294, endPoint y: 119, distance: 212.9
click at [294, 119] on input "Date Cake Pudding" at bounding box center [294, 125] width 136 height 16
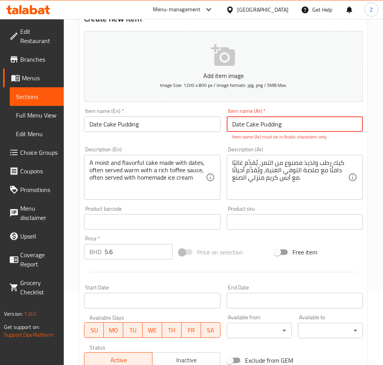
click at [294, 119] on input "Date Cake Pudding" at bounding box center [294, 125] width 136 height 16
paste input "كيك التمر بالبودينغ"
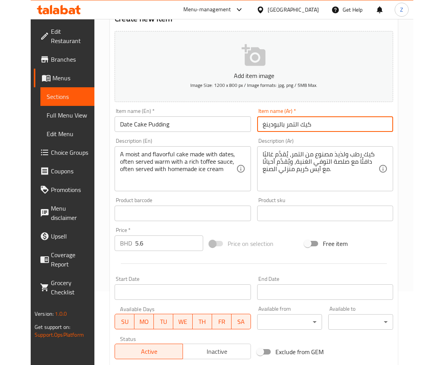
scroll to position [183, 0]
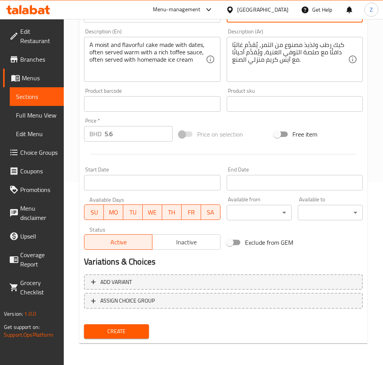
type input "كيك التمر بالبودينغ"
click at [116, 327] on span "Create" at bounding box center [116, 332] width 52 height 10
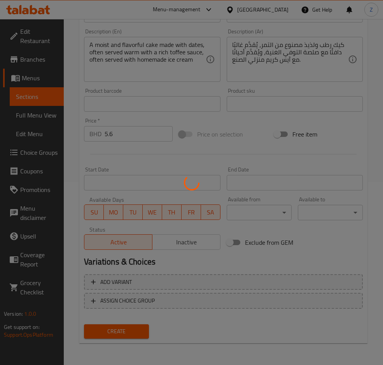
type input "0"
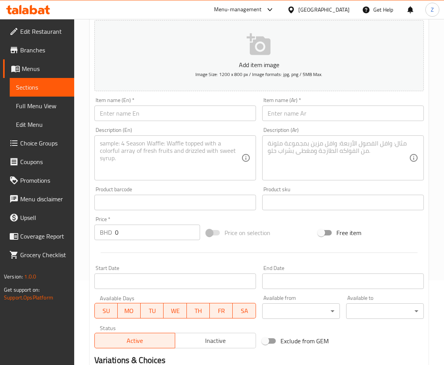
scroll to position [0, 0]
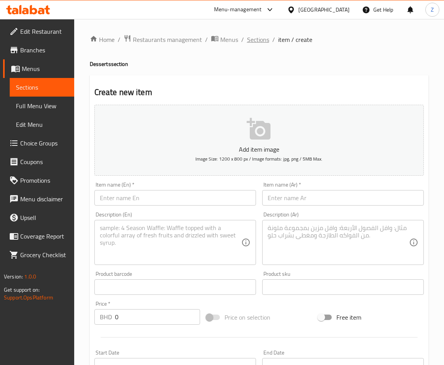
click at [254, 39] on span "Sections" at bounding box center [258, 39] width 22 height 9
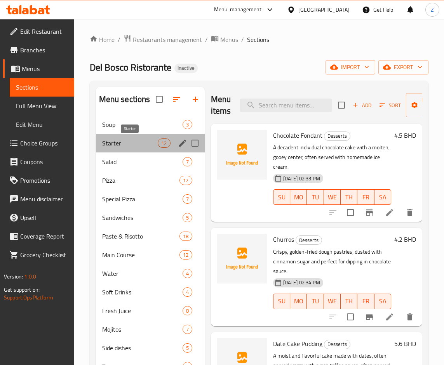
click at [124, 143] on span "Starter" at bounding box center [130, 143] width 56 height 9
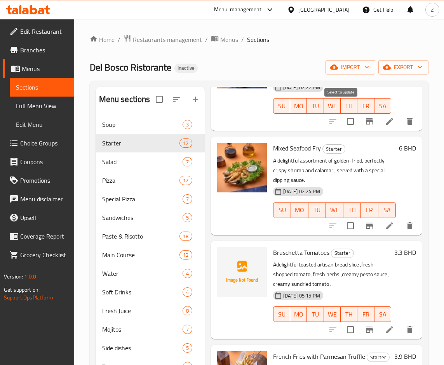
scroll to position [117, 0]
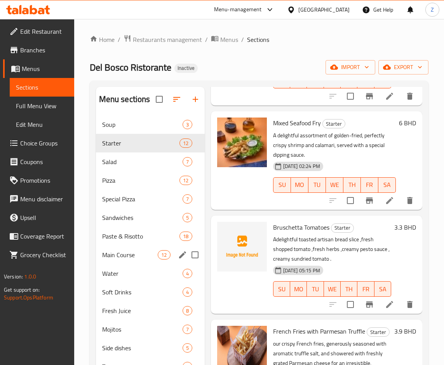
click at [124, 247] on div "Main Course 12" at bounding box center [150, 255] width 109 height 19
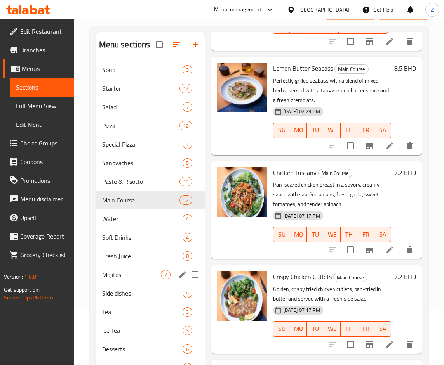
scroll to position [109, 0]
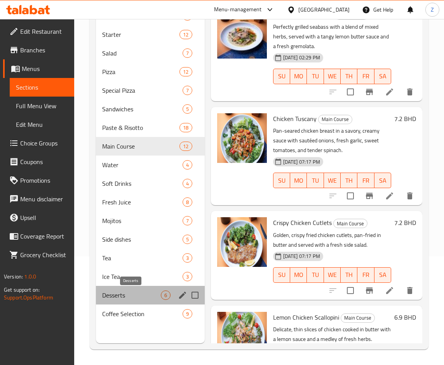
click at [129, 292] on span "Desserts" at bounding box center [131, 295] width 59 height 9
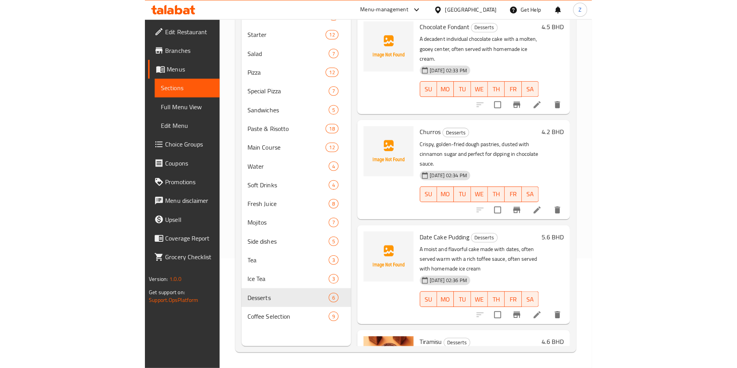
scroll to position [50, 0]
